Goal: Navigation & Orientation: Find specific page/section

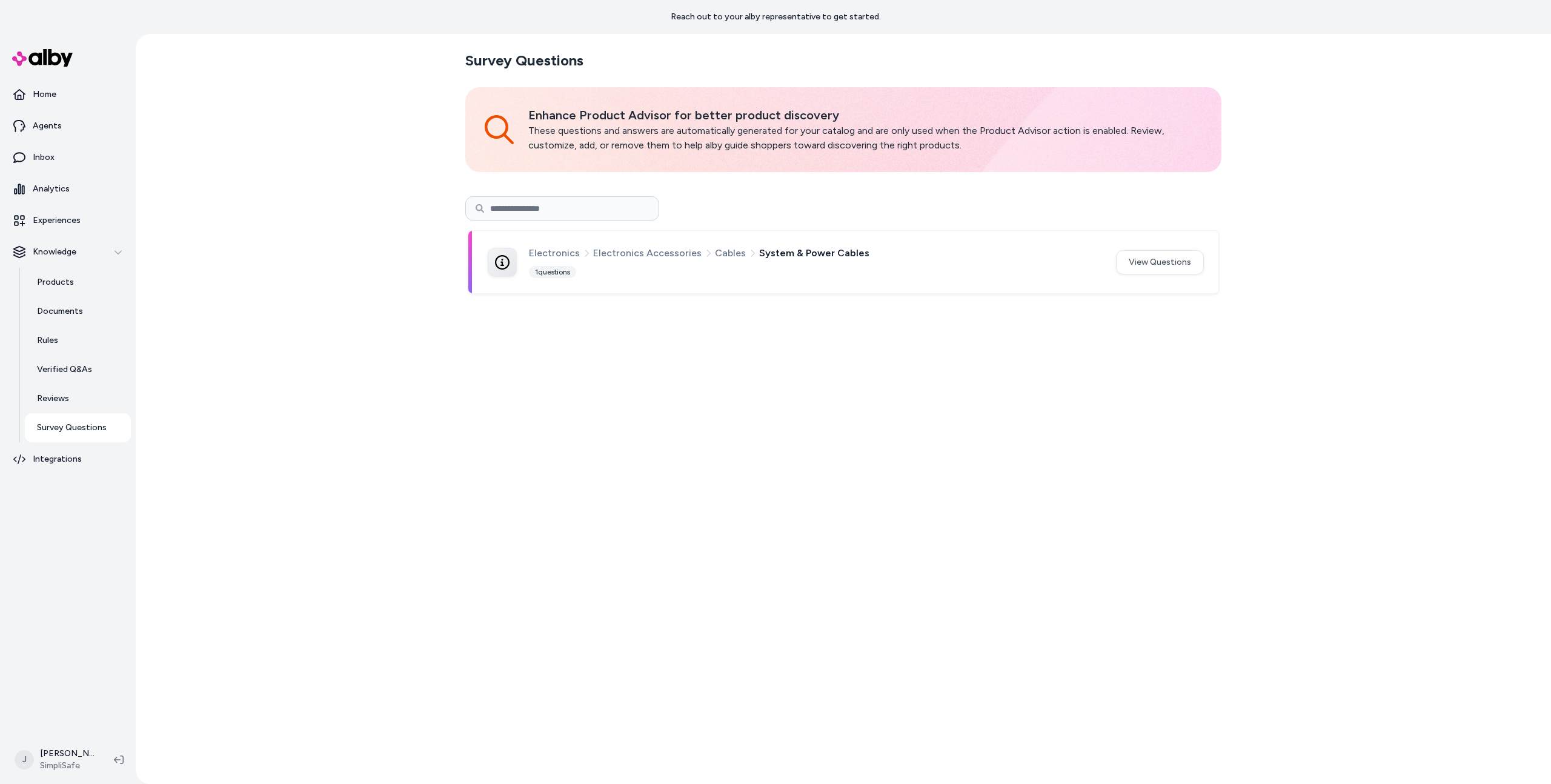
click at [288, 363] on div "Survey Questions Enhance Product Advisor for better product discovery These que…" at bounding box center [844, 409] width 1416 height 750
click at [657, 351] on div "Survey Questions Enhance Product Advisor for better product discovery These que…" at bounding box center [844, 409] width 776 height 750
click at [558, 352] on div "Survey Questions Enhance Product Advisor for better product discovery These que…" at bounding box center [844, 409] width 776 height 750
click at [550, 382] on div "Survey Questions Enhance Product Advisor for better product discovery These que…" at bounding box center [844, 409] width 776 height 750
click at [784, 400] on div "Survey Questions Enhance Product Advisor for better product discovery These que…" at bounding box center [844, 409] width 776 height 750
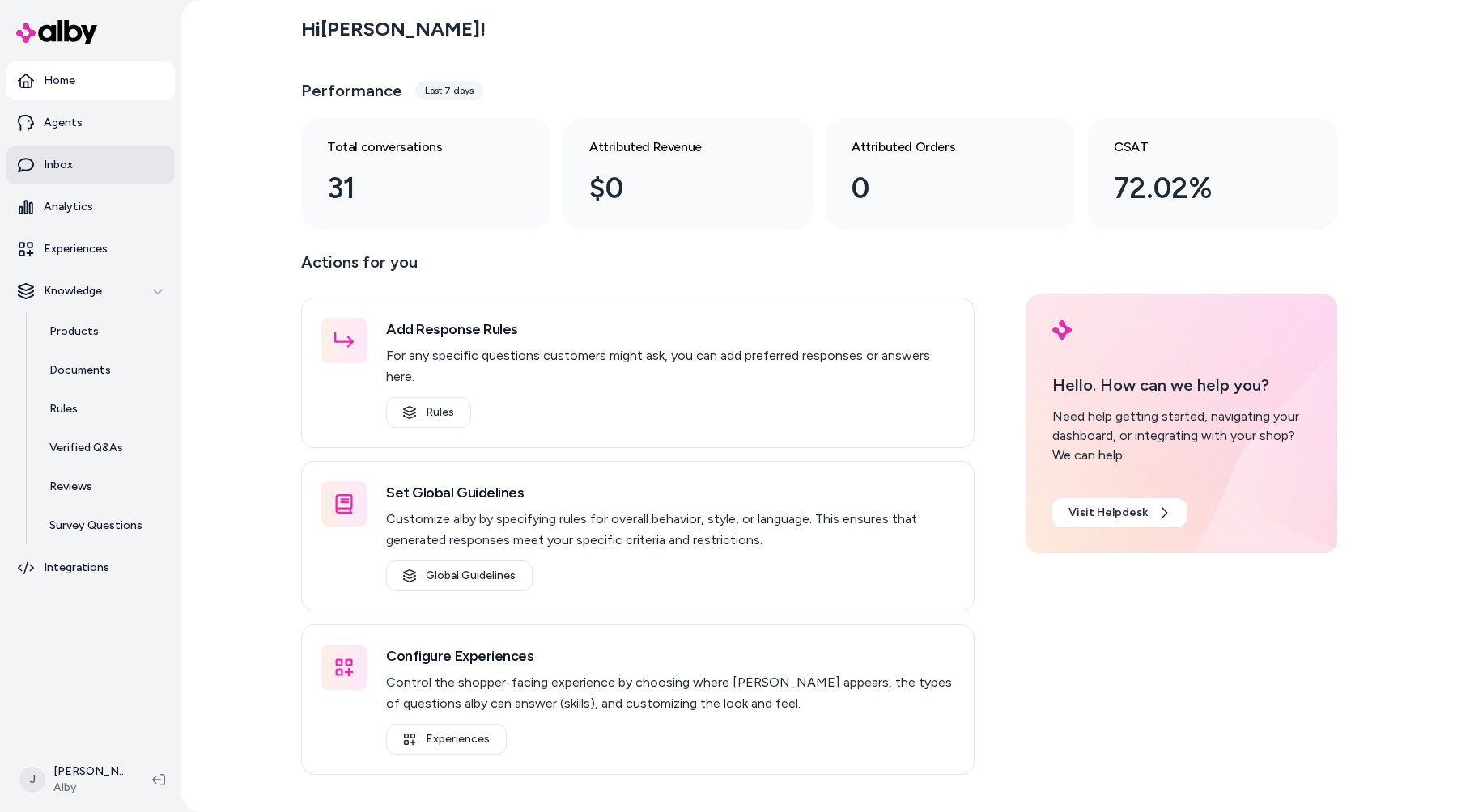
click at [134, 149] on link "Inbox" at bounding box center [91, 165] width 169 height 39
click at [118, 137] on link "Agents" at bounding box center [91, 123] width 169 height 39
